Goal: Information Seeking & Learning: Learn about a topic

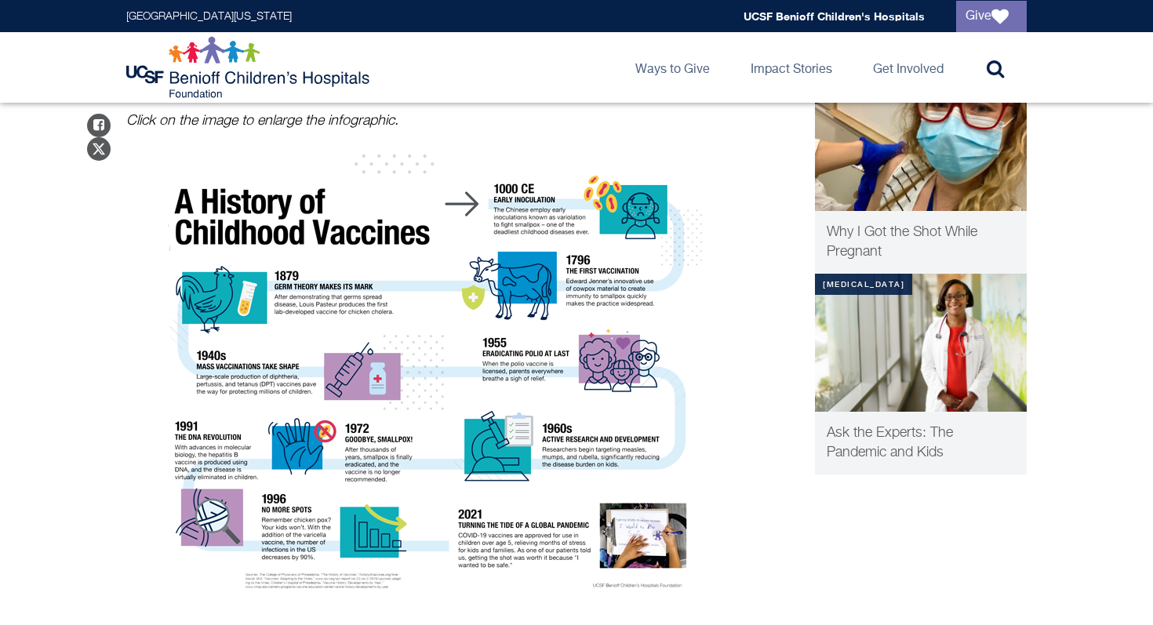
scroll to position [201, 0]
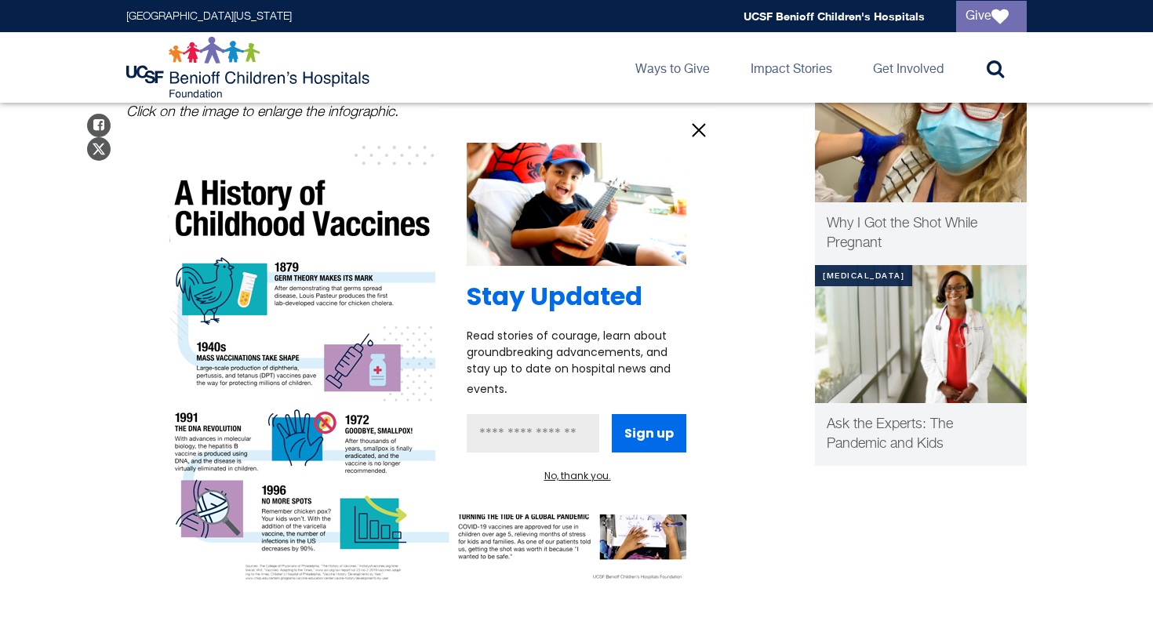
click at [702, 128] on icon "information" at bounding box center [699, 130] width 24 height 24
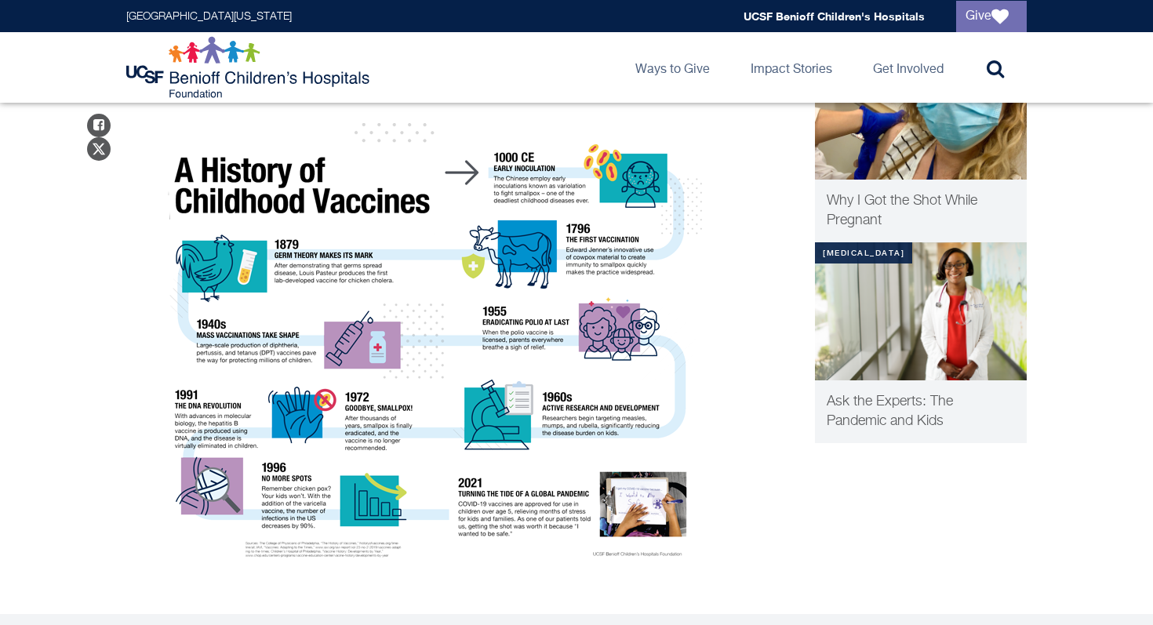
scroll to position [224, 0]
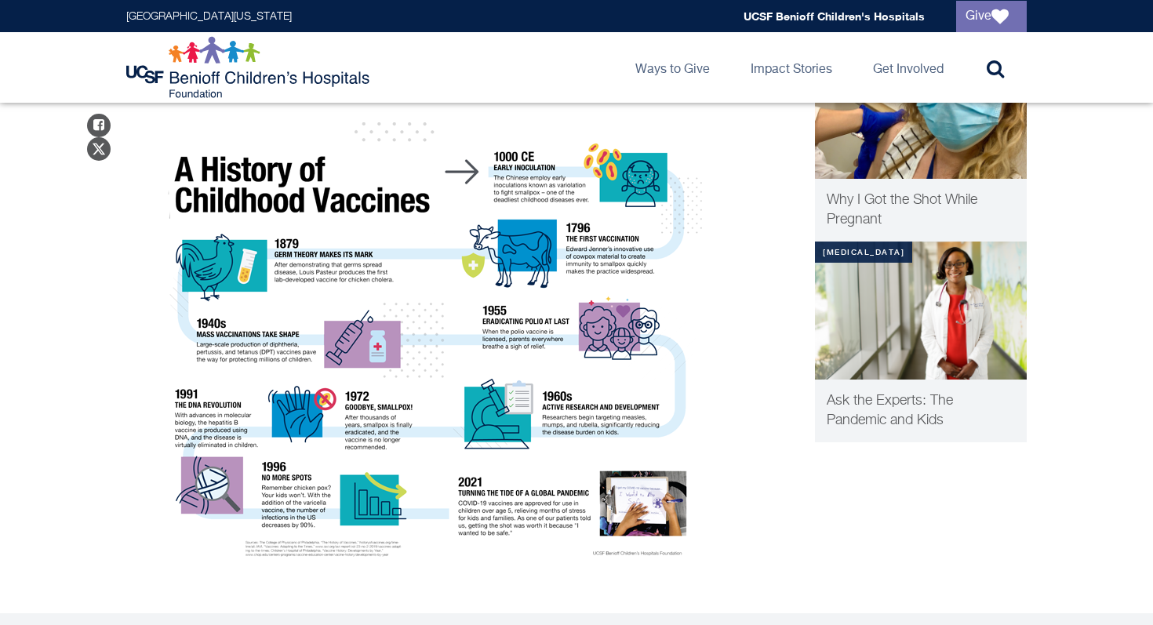
click at [326, 276] on img "History of Vaccines" at bounding box center [428, 345] width 549 height 447
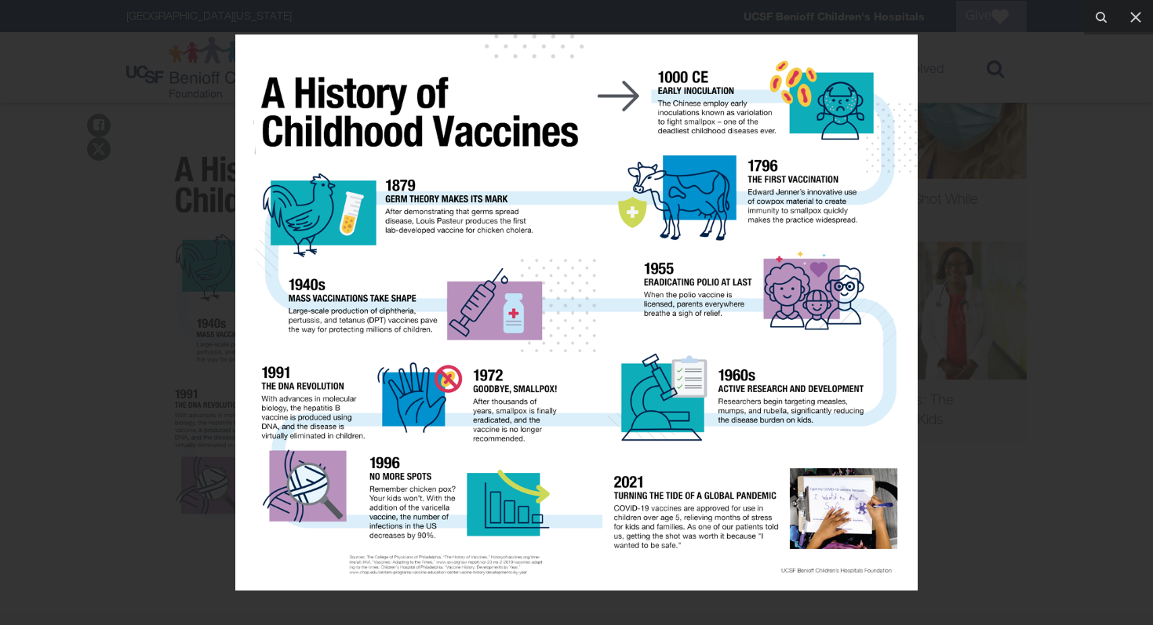
click at [486, 181] on img at bounding box center [576, 313] width 682 height 556
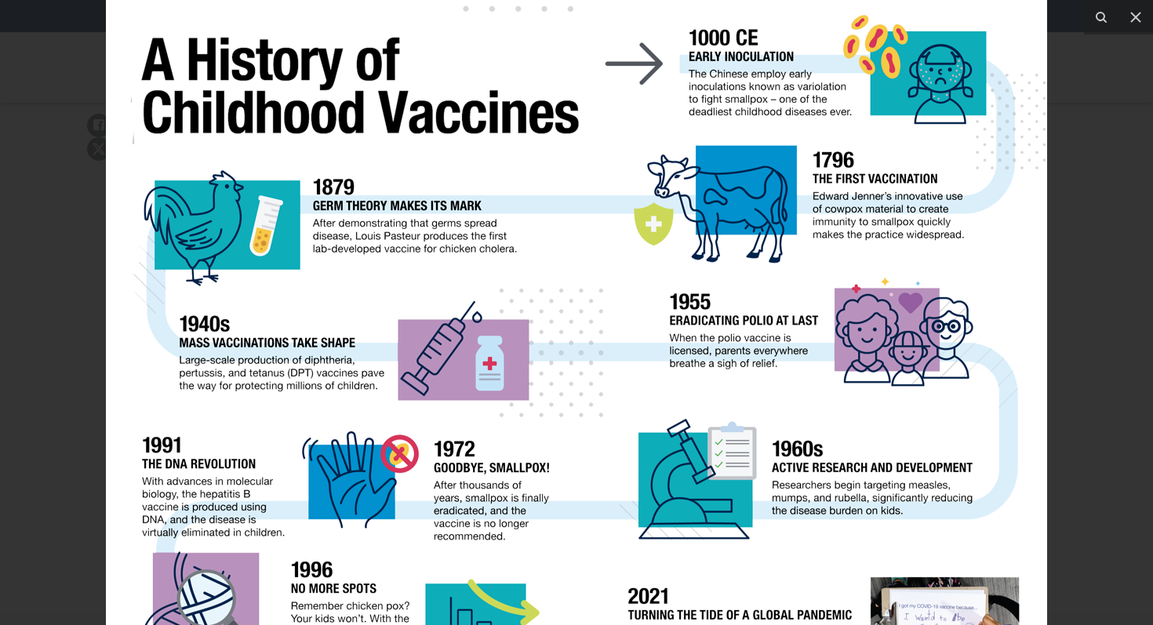
click at [486, 181] on img at bounding box center [576, 362] width 941 height 767
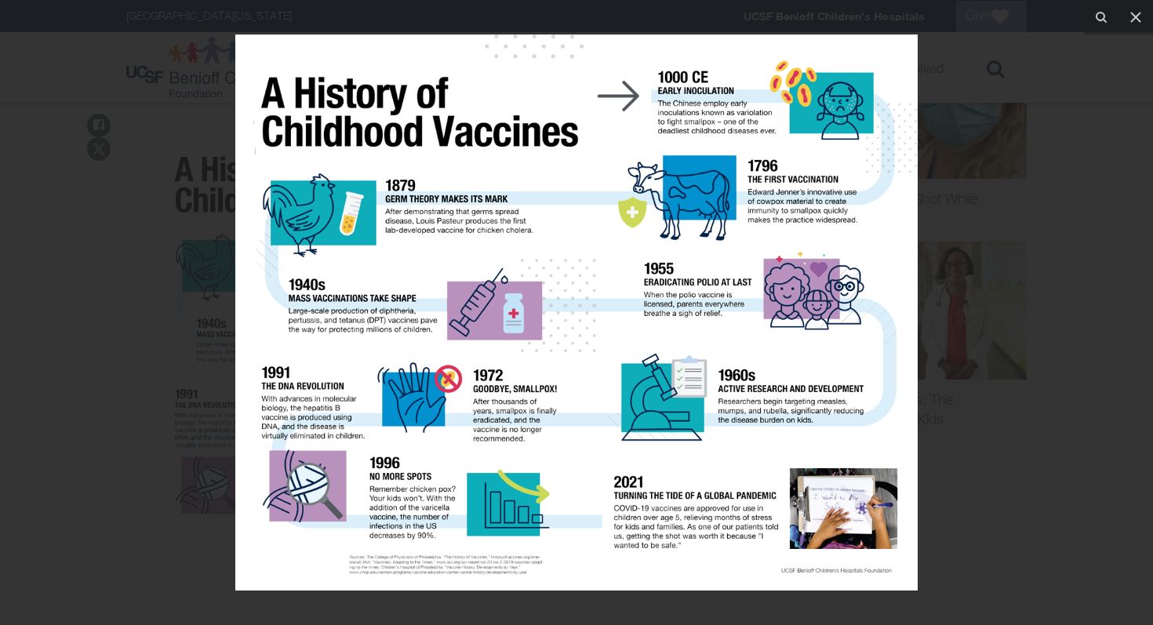
click at [484, 202] on img at bounding box center [576, 313] width 682 height 556
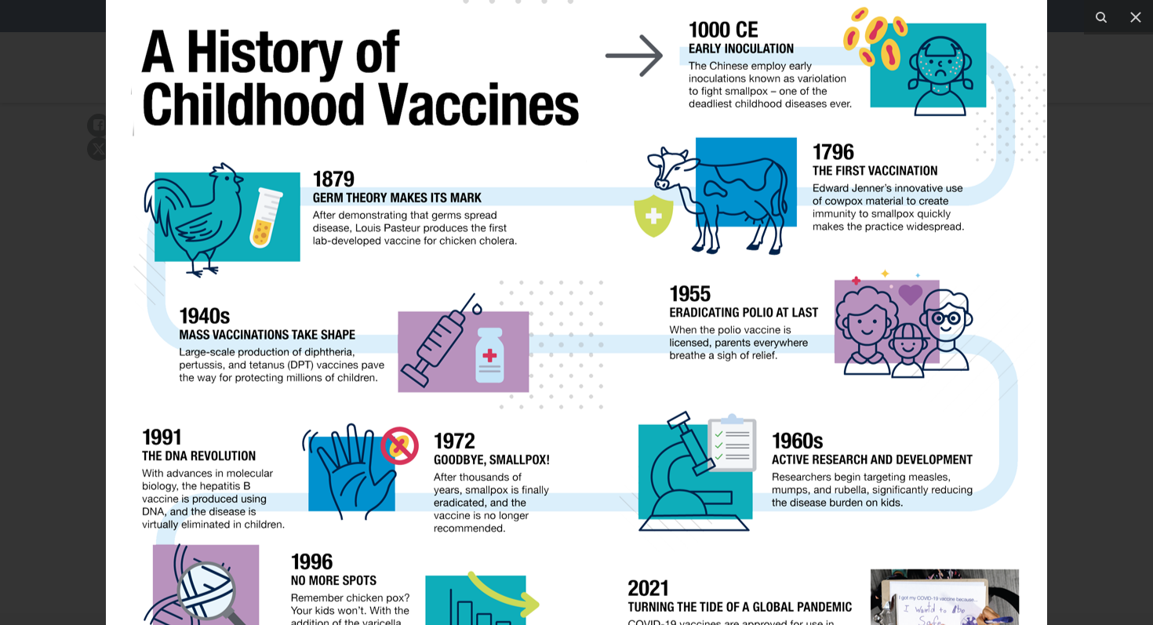
click at [461, 73] on img at bounding box center [576, 354] width 941 height 767
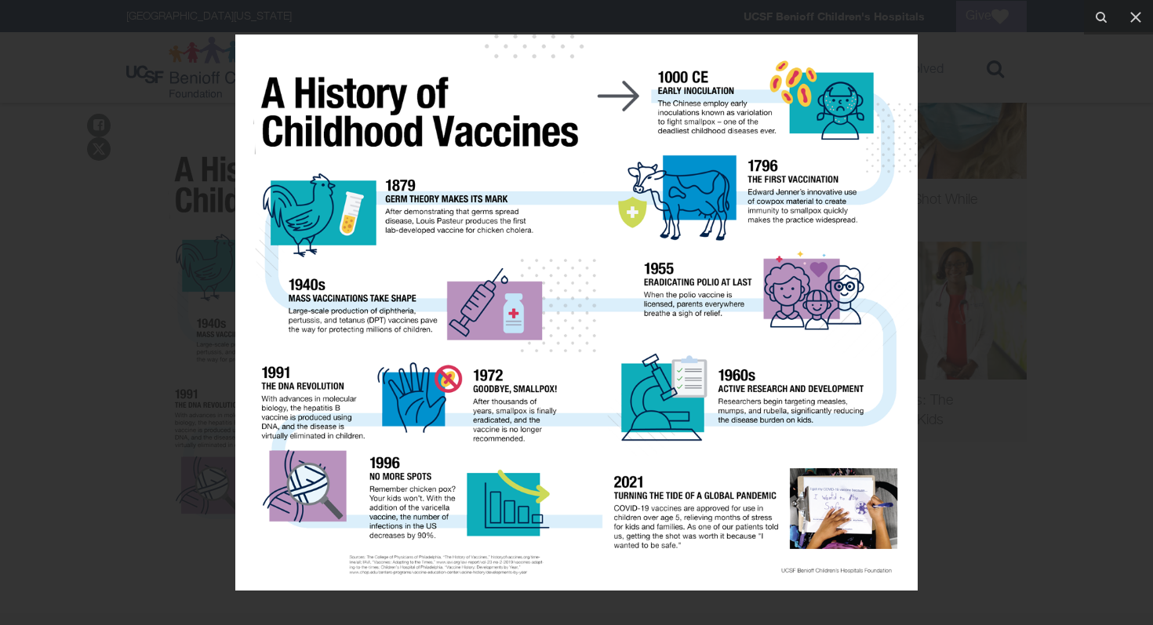
click at [229, 30] on div at bounding box center [576, 312] width 1153 height 625
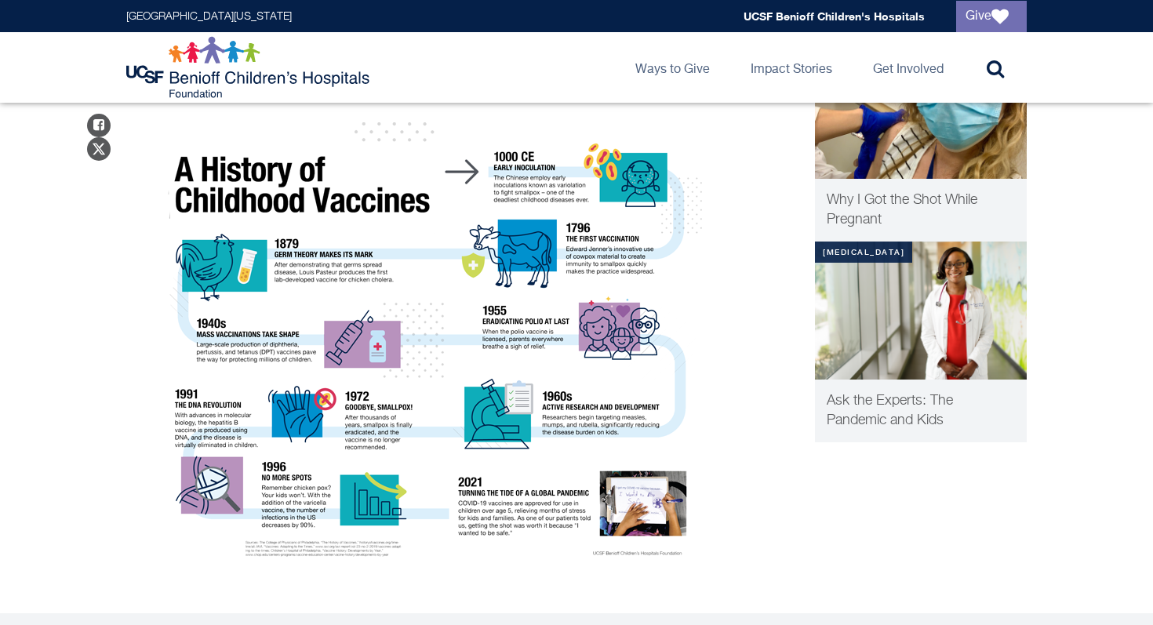
click at [418, 298] on img "History of Vaccines" at bounding box center [428, 345] width 549 height 447
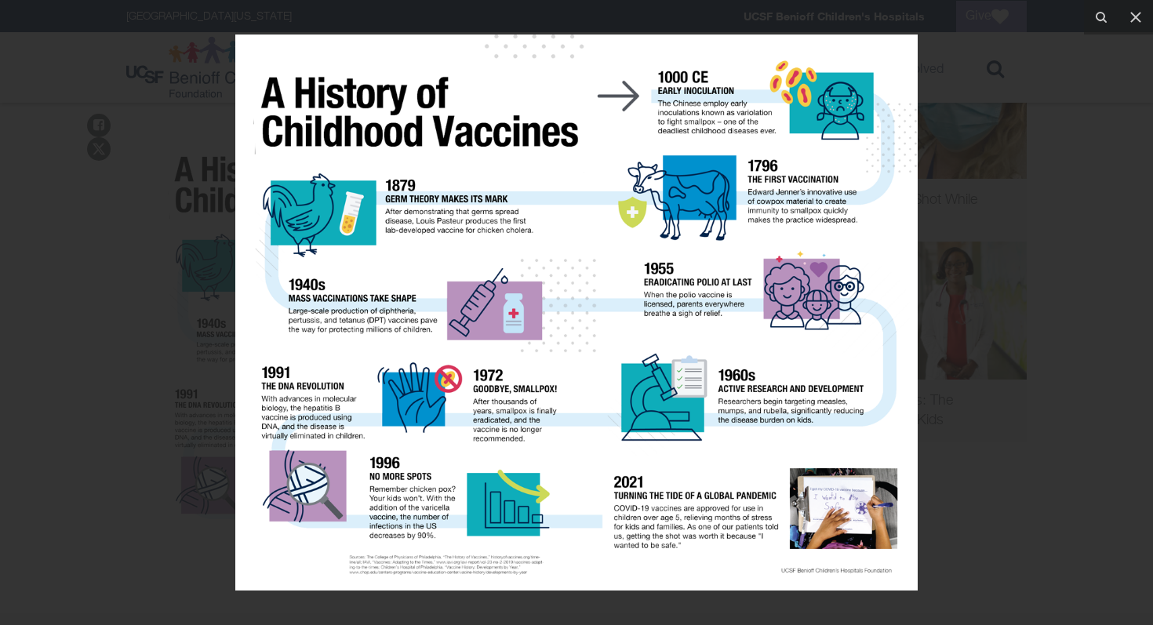
click at [252, 50] on img at bounding box center [576, 313] width 682 height 556
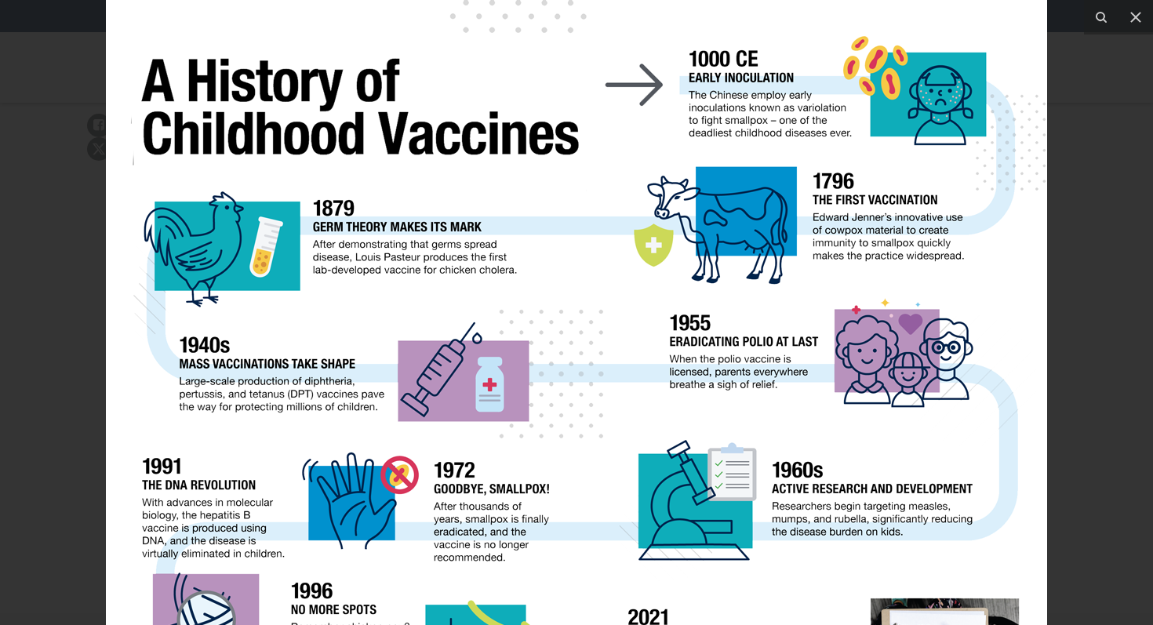
click at [326, 185] on img at bounding box center [576, 383] width 941 height 767
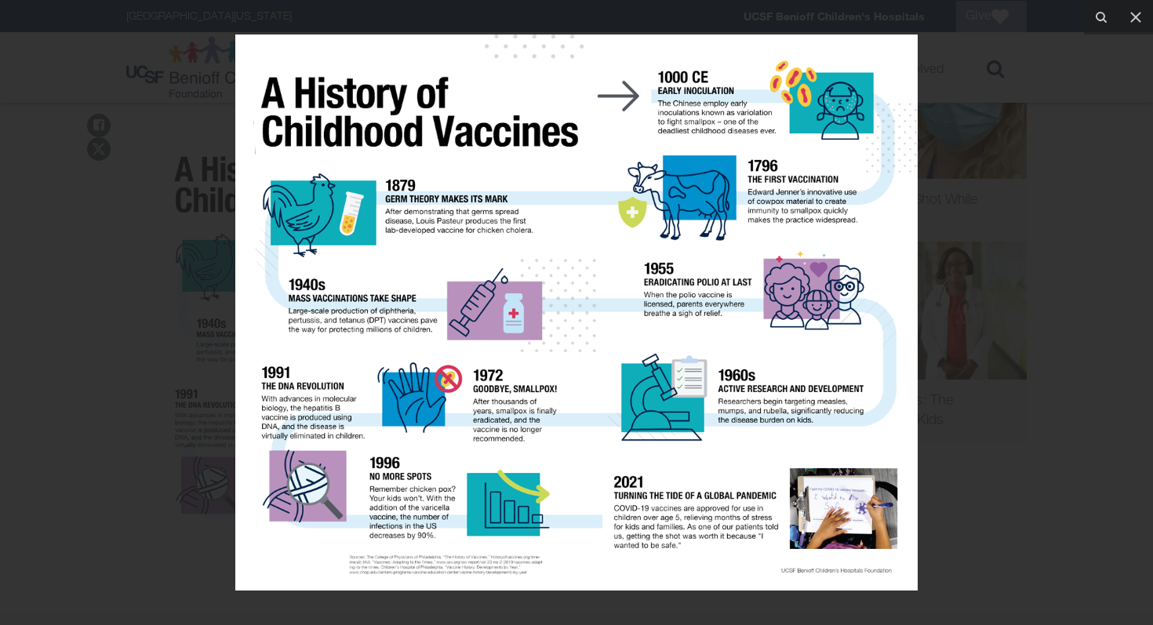
click at [96, 244] on div at bounding box center [576, 312] width 1153 height 625
